Goal: Check status: Check status

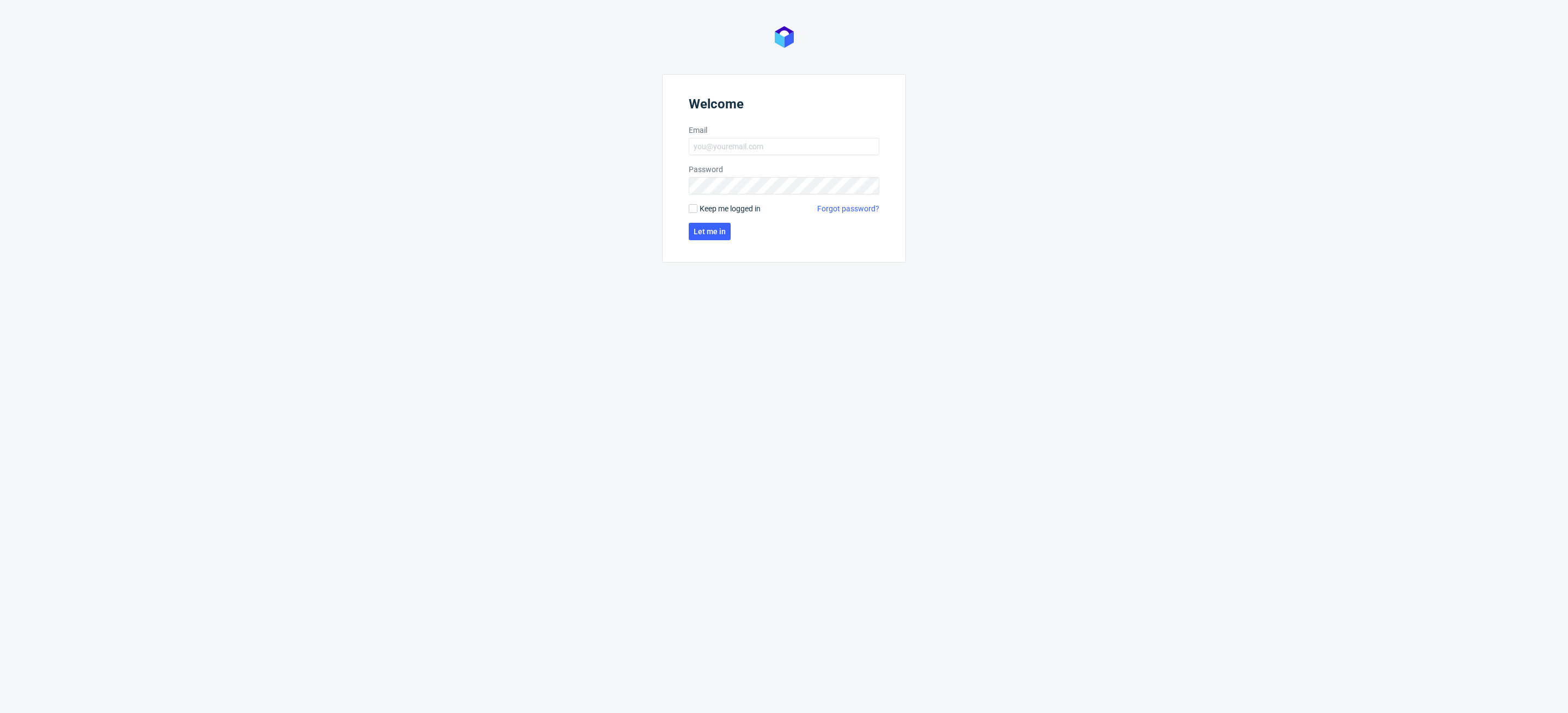
click at [752, 131] on label "Email" at bounding box center [784, 129] width 190 height 11
click at [752, 138] on input "Email" at bounding box center [784, 146] width 190 height 18
click at [749, 143] on input "Email" at bounding box center [784, 146] width 190 height 18
type input "[PERSON_NAME][EMAIL_ADDRESS][PERSON_NAME][DOMAIN_NAME]"
click button "Let me in" at bounding box center [709, 231] width 42 height 18
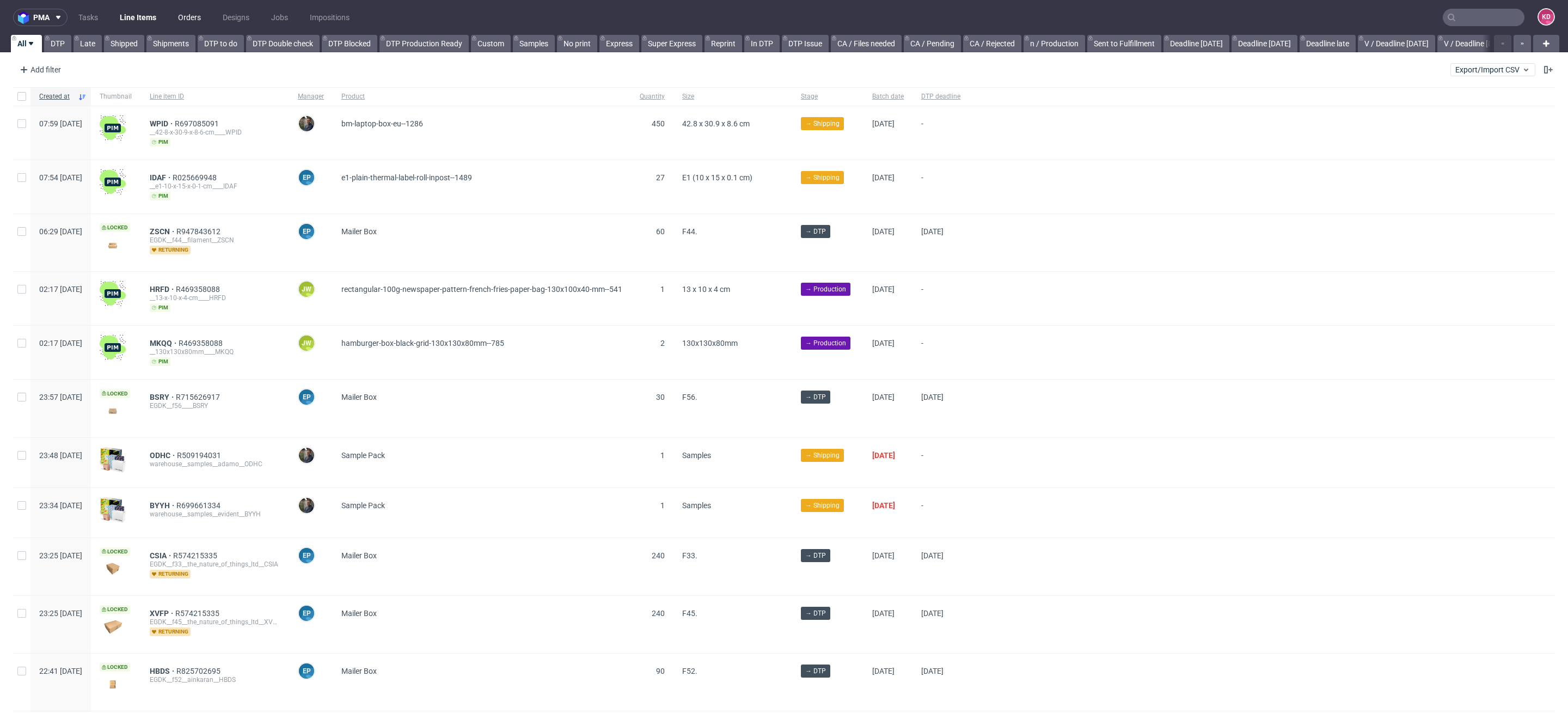
click at [202, 15] on link "Orders" at bounding box center [189, 17] width 36 height 18
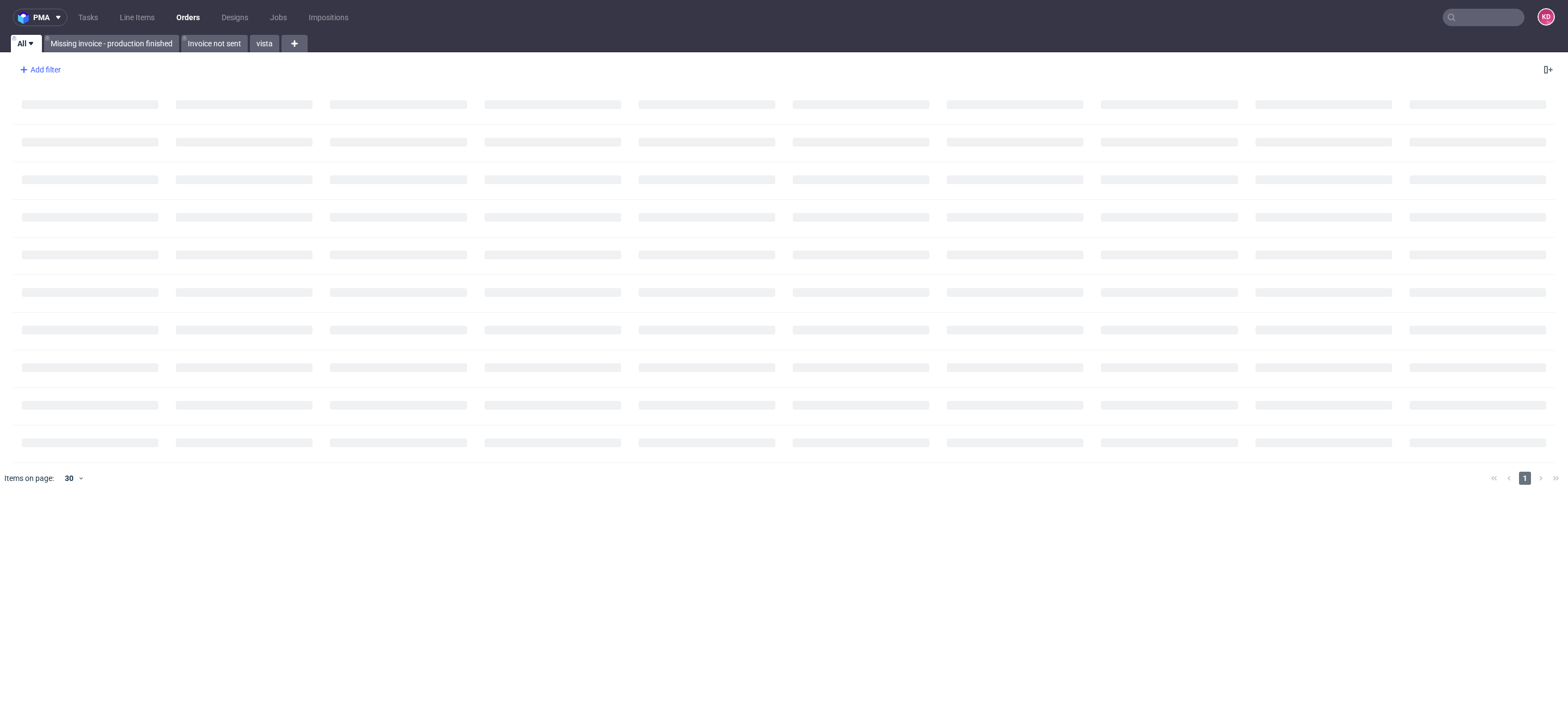
click at [58, 64] on div "Add filter" at bounding box center [38, 69] width 48 height 18
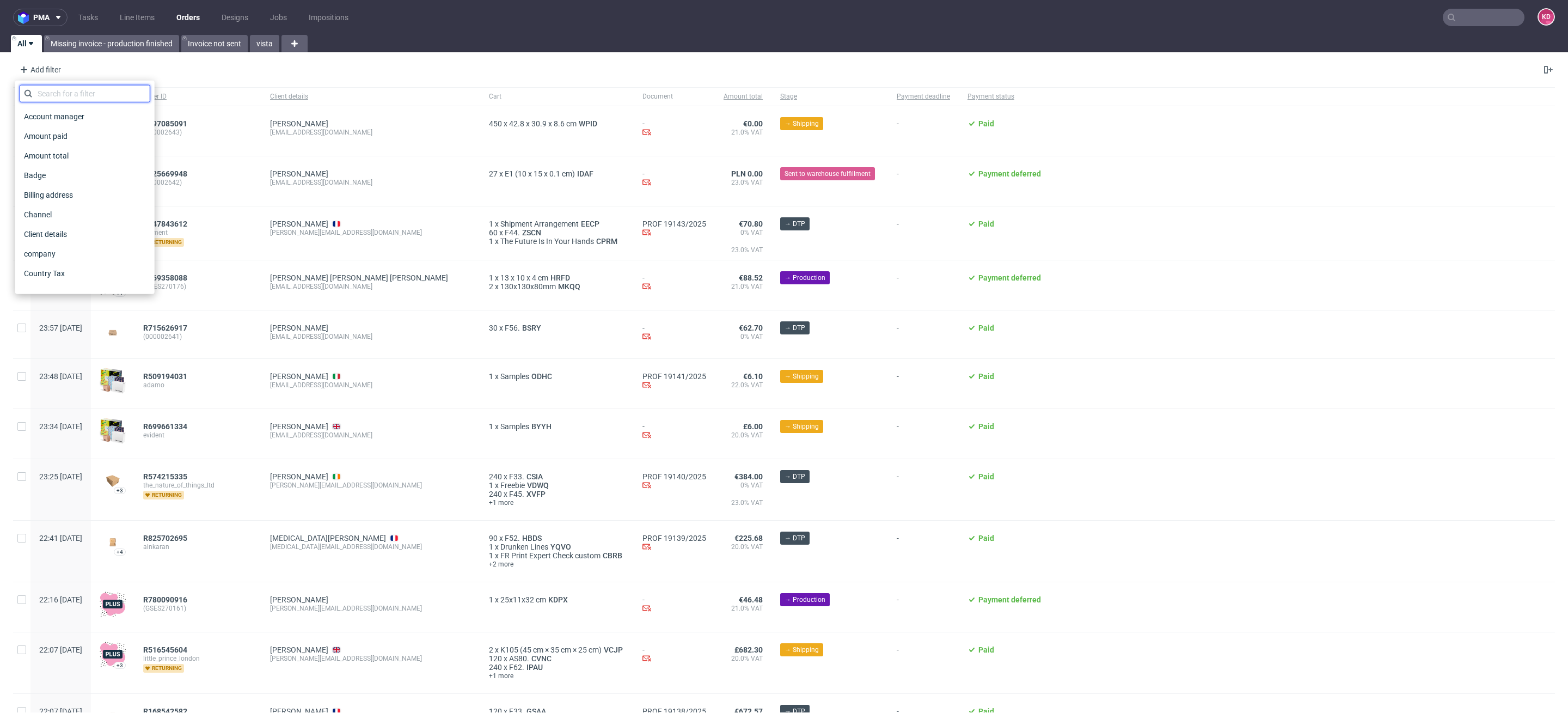
click at [63, 94] on input "text" at bounding box center [84, 94] width 131 height 18
type input "sales"
click at [73, 117] on span "Sales Channel" at bounding box center [48, 117] width 58 height 15
click at [73, 121] on input "text" at bounding box center [84, 118] width 131 height 18
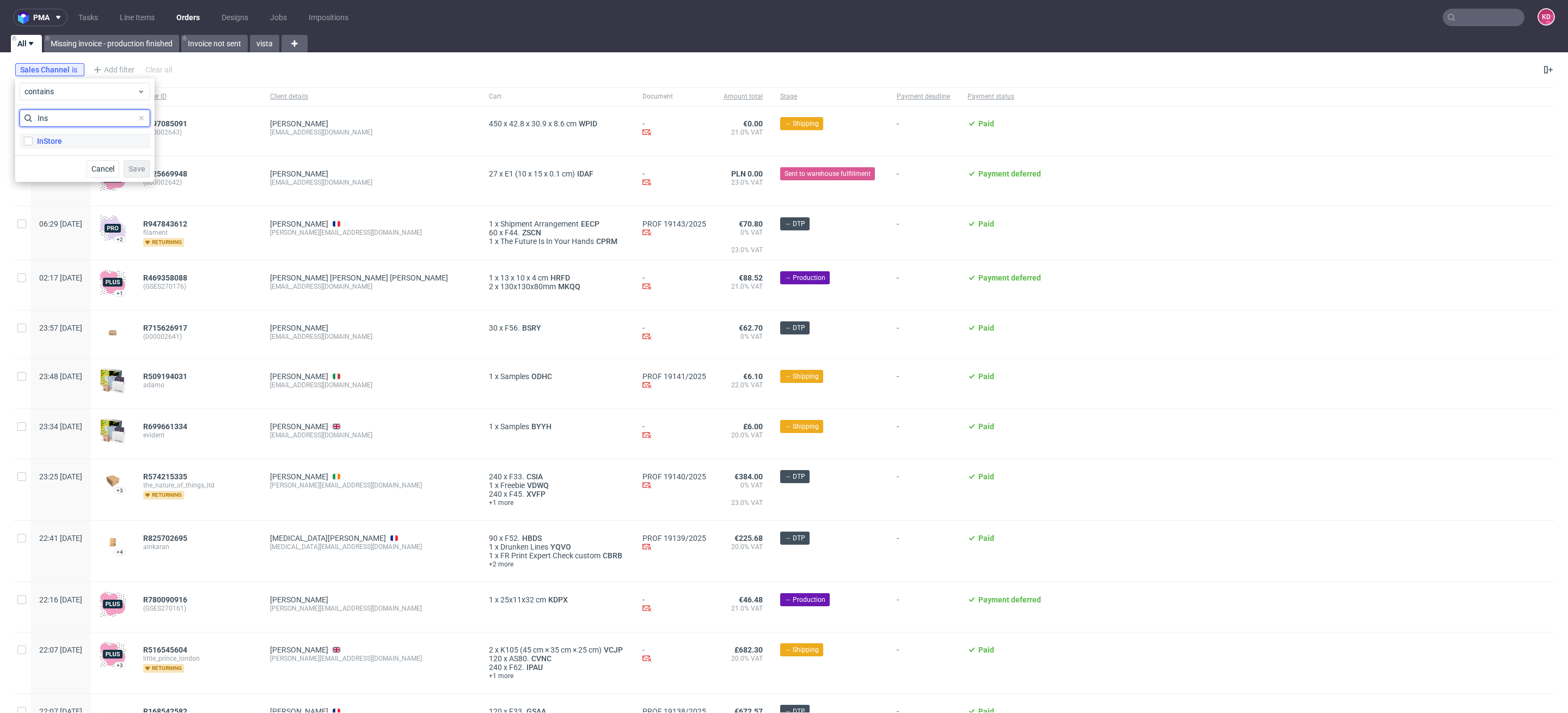
type input "Ins"
click at [38, 140] on div "InStore" at bounding box center [49, 140] width 25 height 11
click at [33, 140] on input "InStore" at bounding box center [28, 141] width 8 height 8
checkbox input "true"
click at [145, 172] on span "Save" at bounding box center [137, 169] width 17 height 8
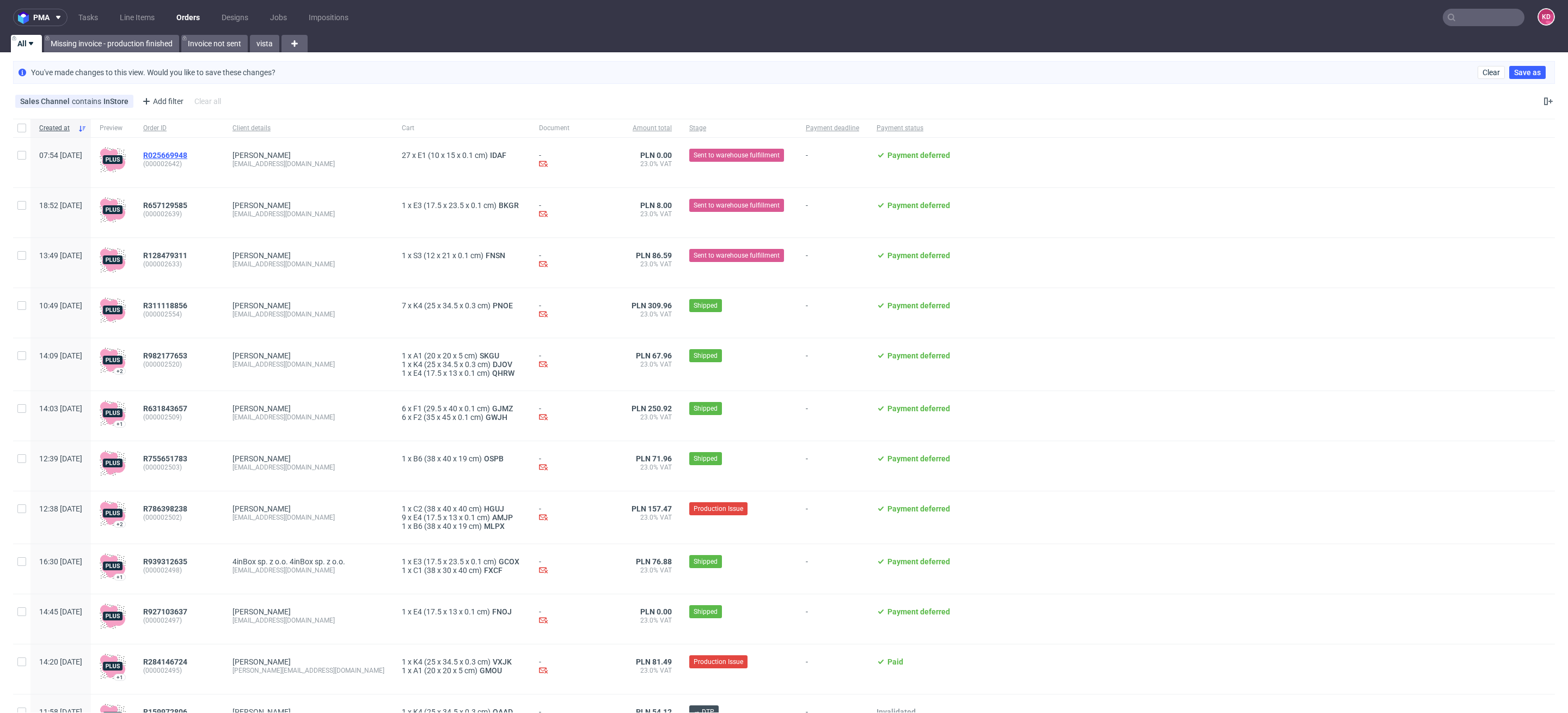
click at [187, 152] on span "R025669948" at bounding box center [165, 155] width 44 height 8
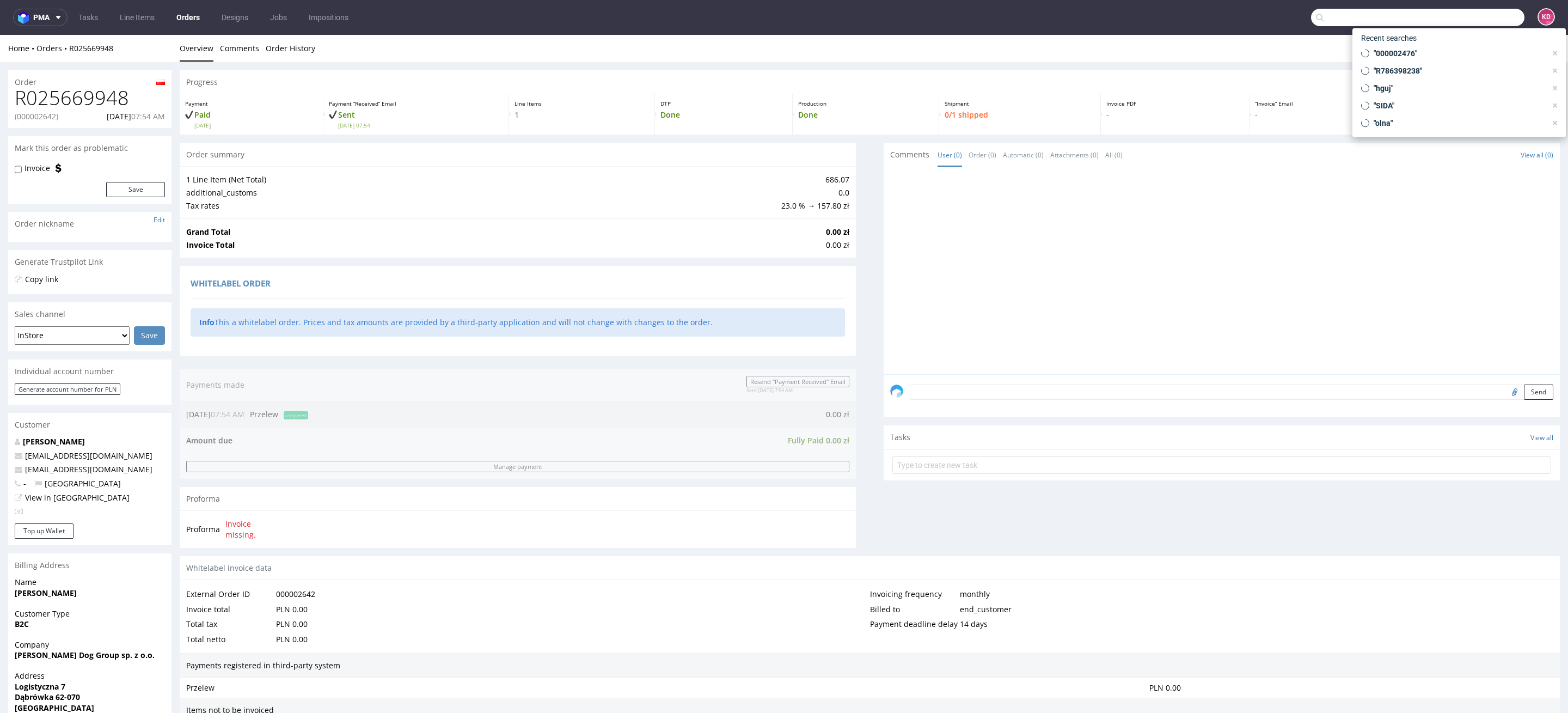
click at [1459, 19] on input "text" at bounding box center [1418, 17] width 214 height 18
paste input "R657129585"
type input "R657129585"
click at [1405, 64] on div "BKGR R657129585" at bounding box center [1459, 57] width 196 height 19
